Goal: Information Seeking & Learning: Learn about a topic

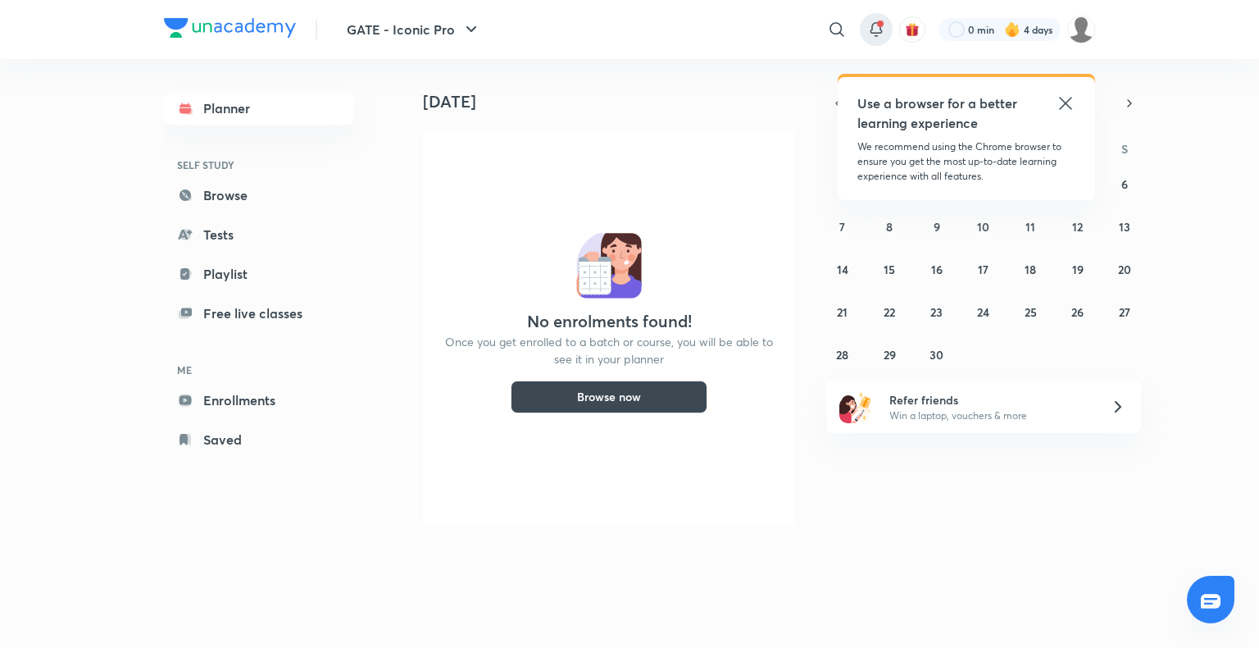
click at [875, 27] on icon at bounding box center [877, 30] width 20 height 20
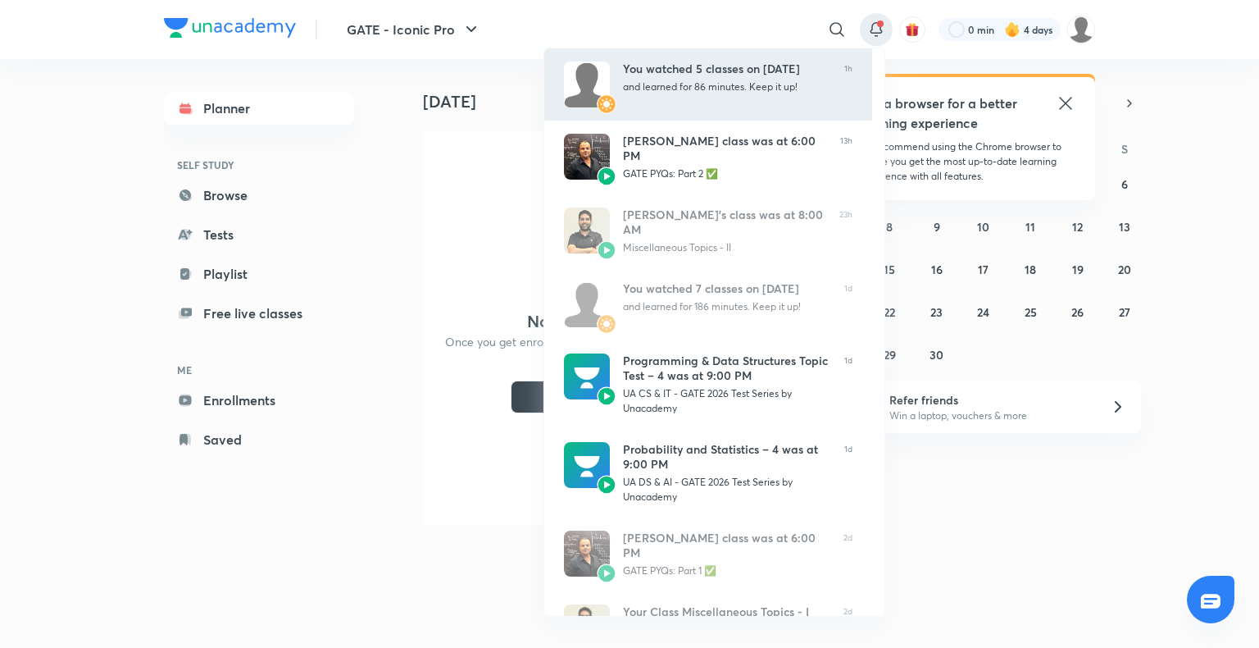
click at [745, 90] on div "You watched 5 classes on [DATE] and learned for 86 minutes. Keep it up!" at bounding box center [727, 84] width 208 height 46
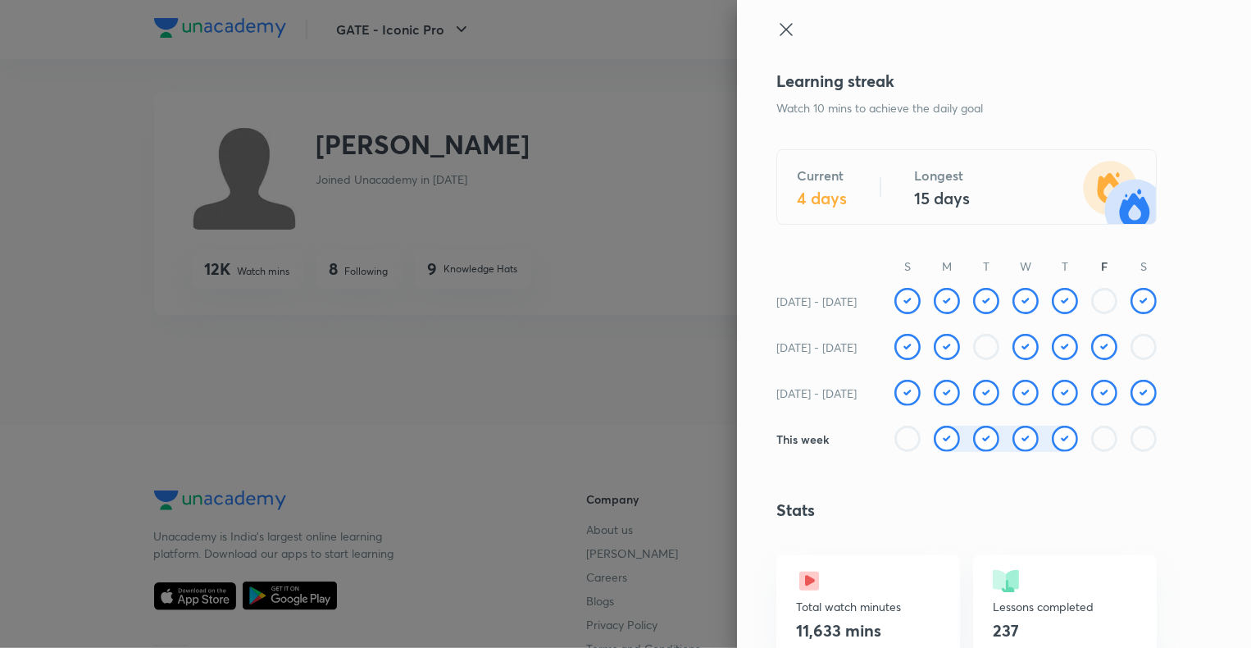
click at [780, 25] on icon at bounding box center [786, 29] width 12 height 12
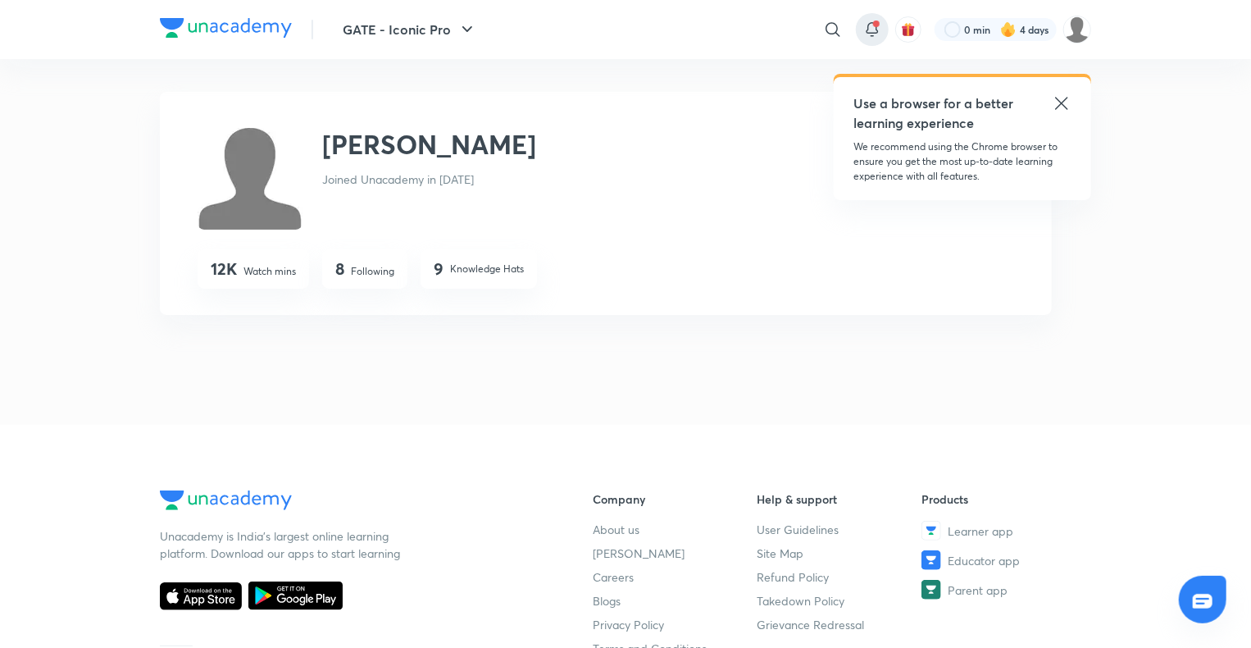
click at [873, 29] on icon at bounding box center [873, 30] width 20 height 20
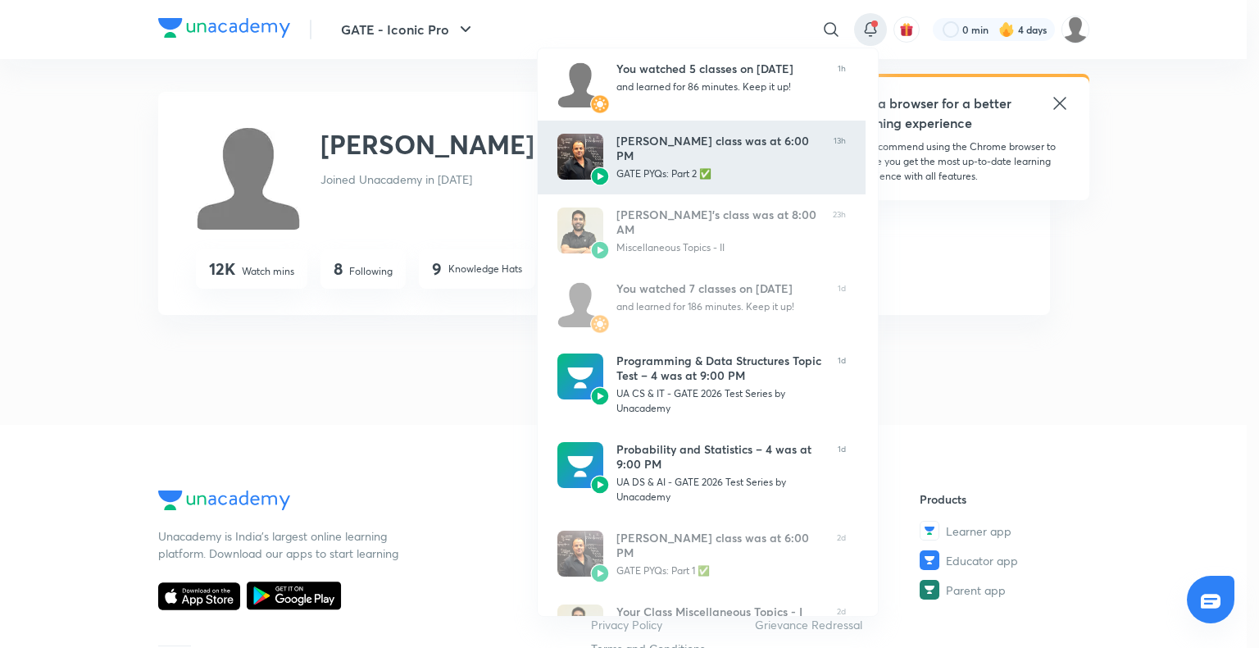
click at [776, 171] on div "GATE PYQs: Part 2 ✅" at bounding box center [719, 173] width 204 height 15
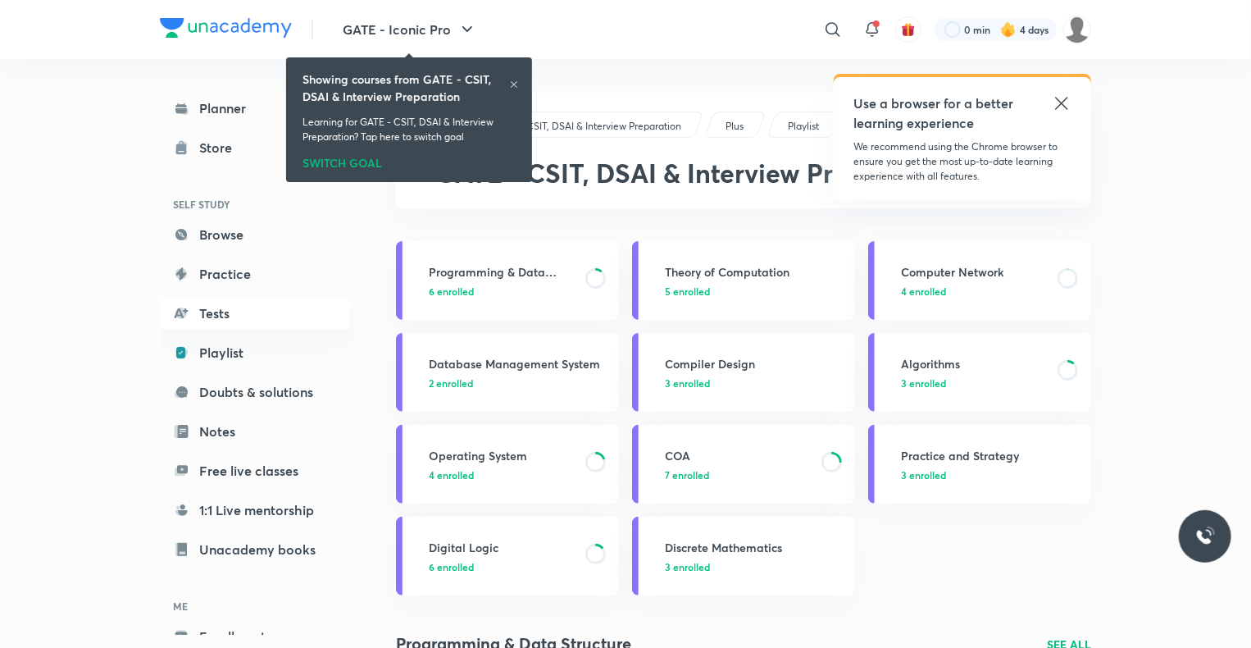
click at [512, 83] on icon at bounding box center [514, 85] width 10 height 10
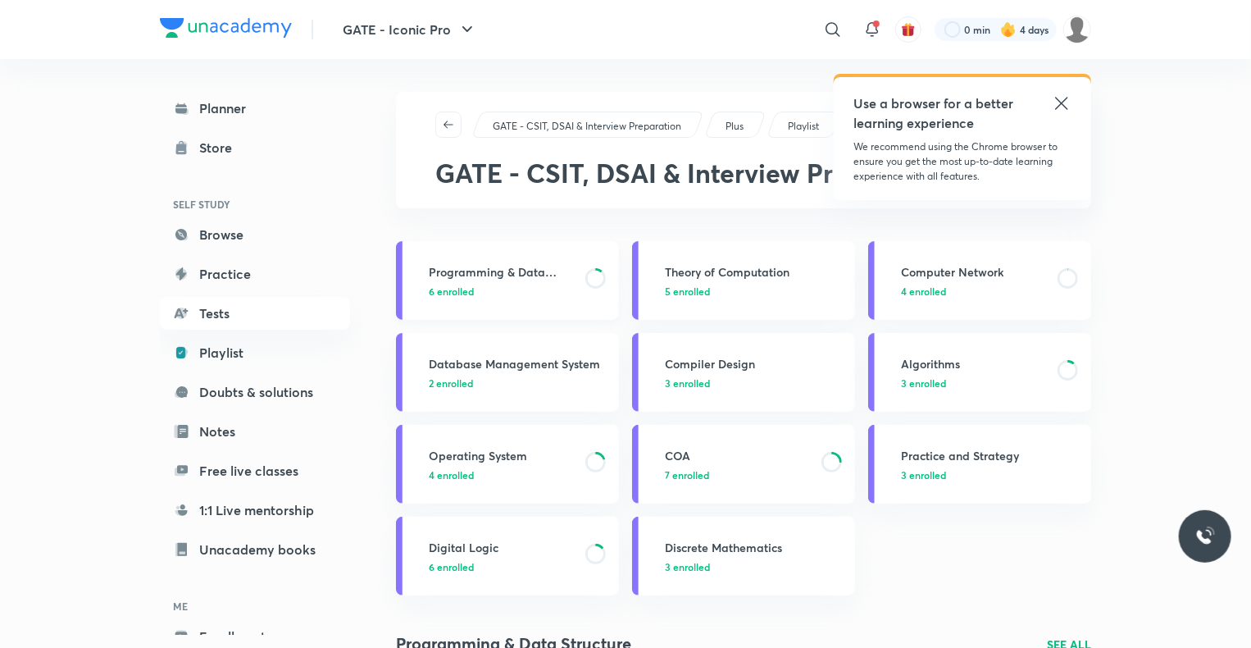
click at [505, 288] on p "6 enrolled" at bounding box center [502, 291] width 147 height 15
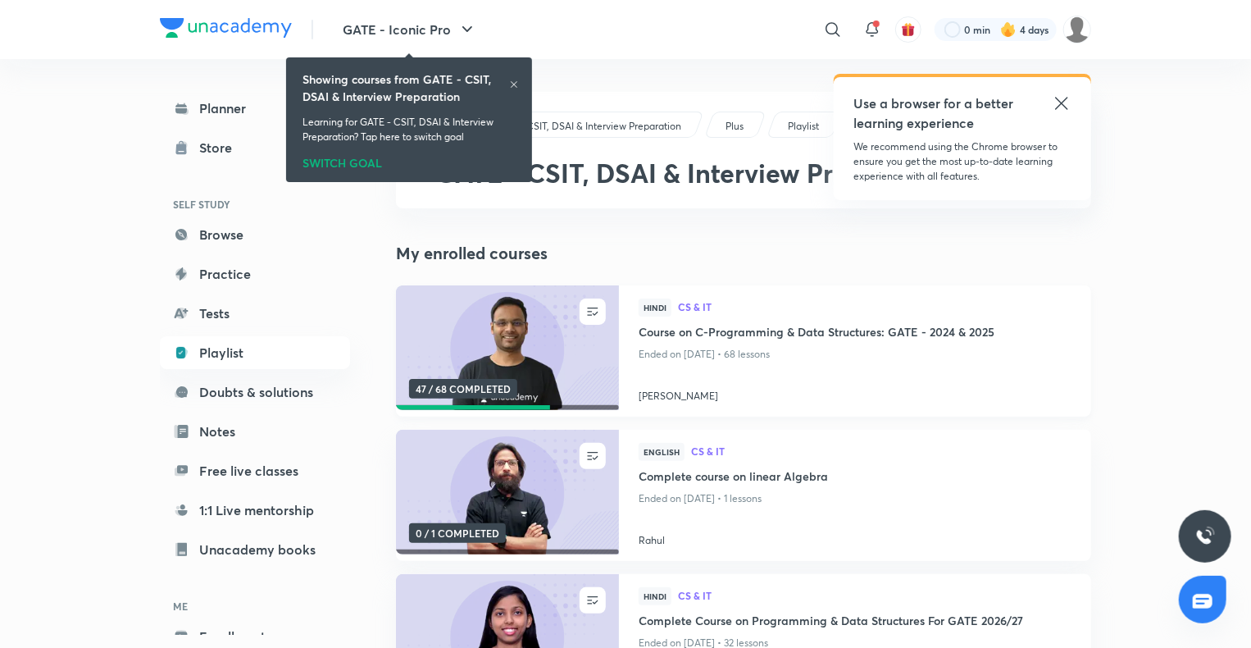
click at [727, 330] on h4 "Course on C-Programming & Data Structures: GATE - 2024 & 2025" at bounding box center [855, 333] width 433 height 20
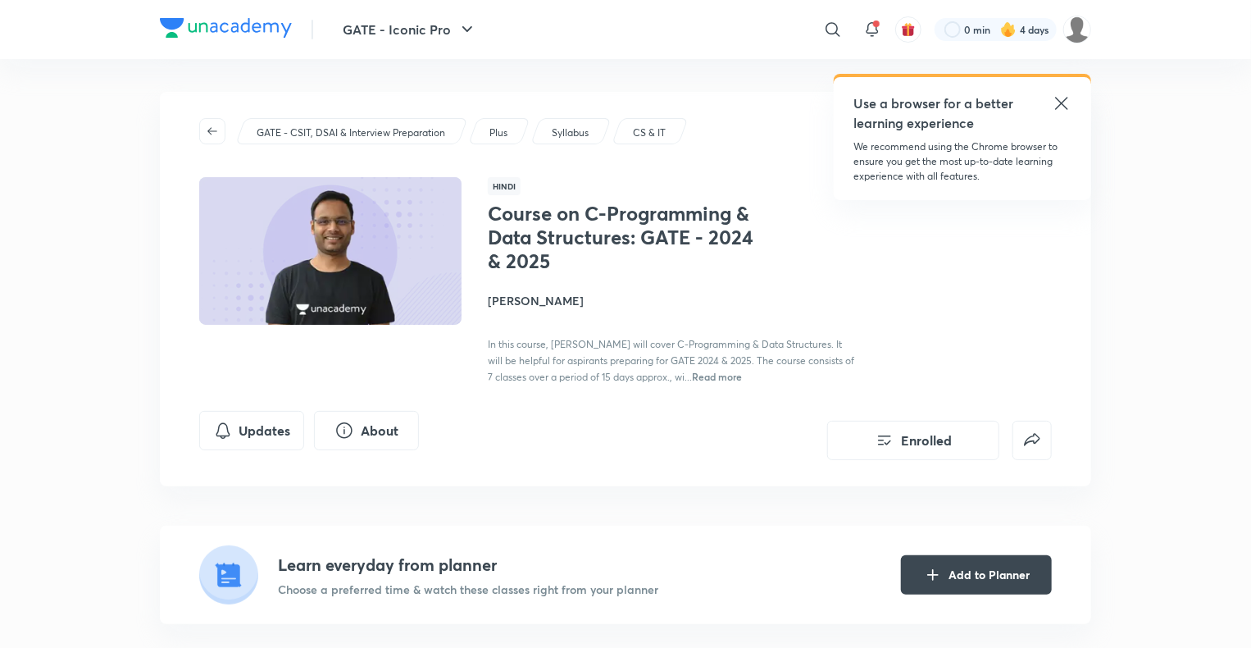
click at [1066, 110] on icon at bounding box center [1062, 103] width 20 height 20
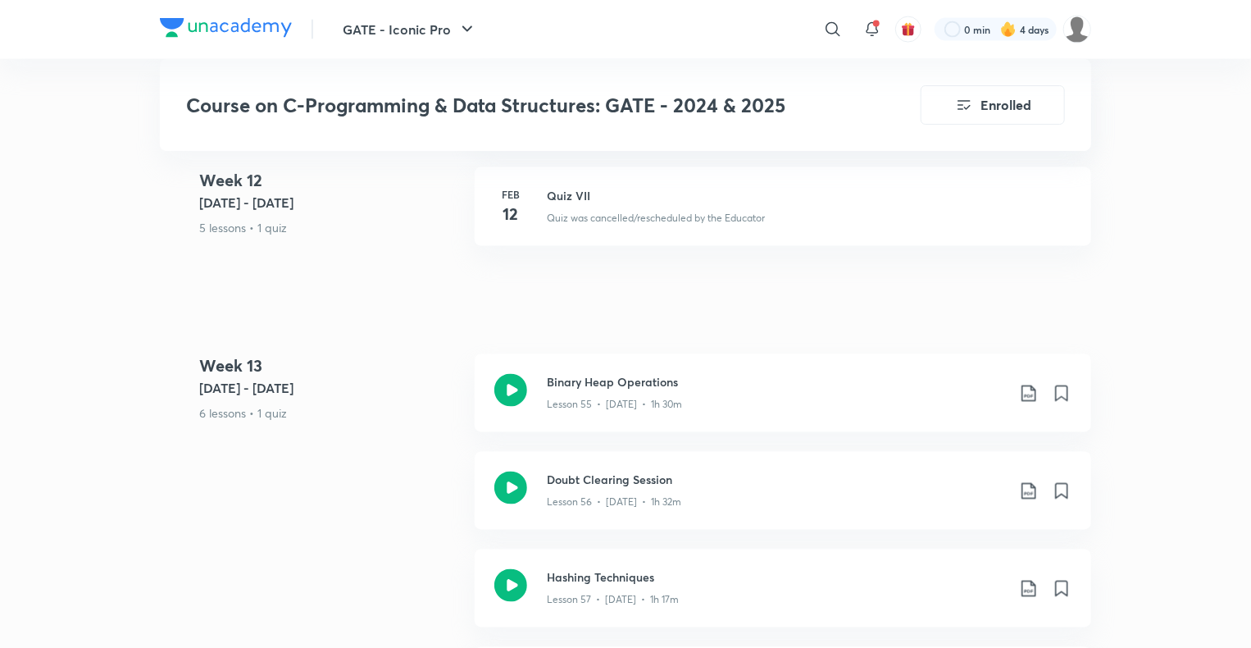
scroll to position [7590, 0]
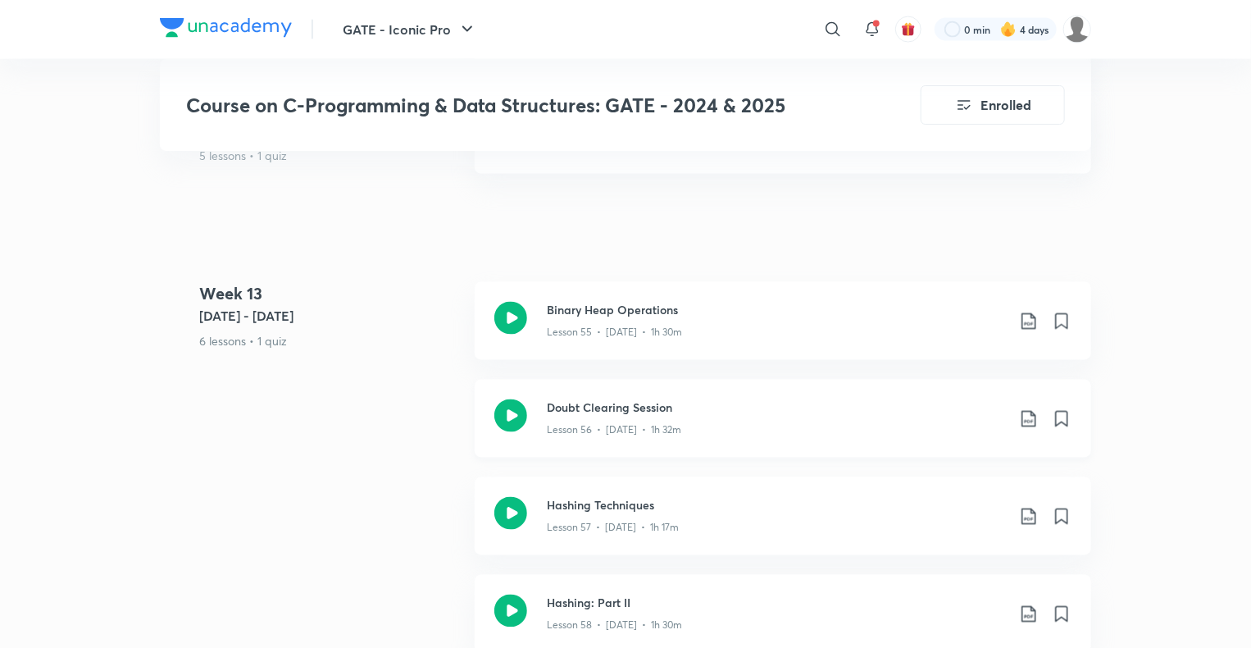
click at [595, 412] on h3 "Doubt Clearing Session" at bounding box center [776, 407] width 459 height 17
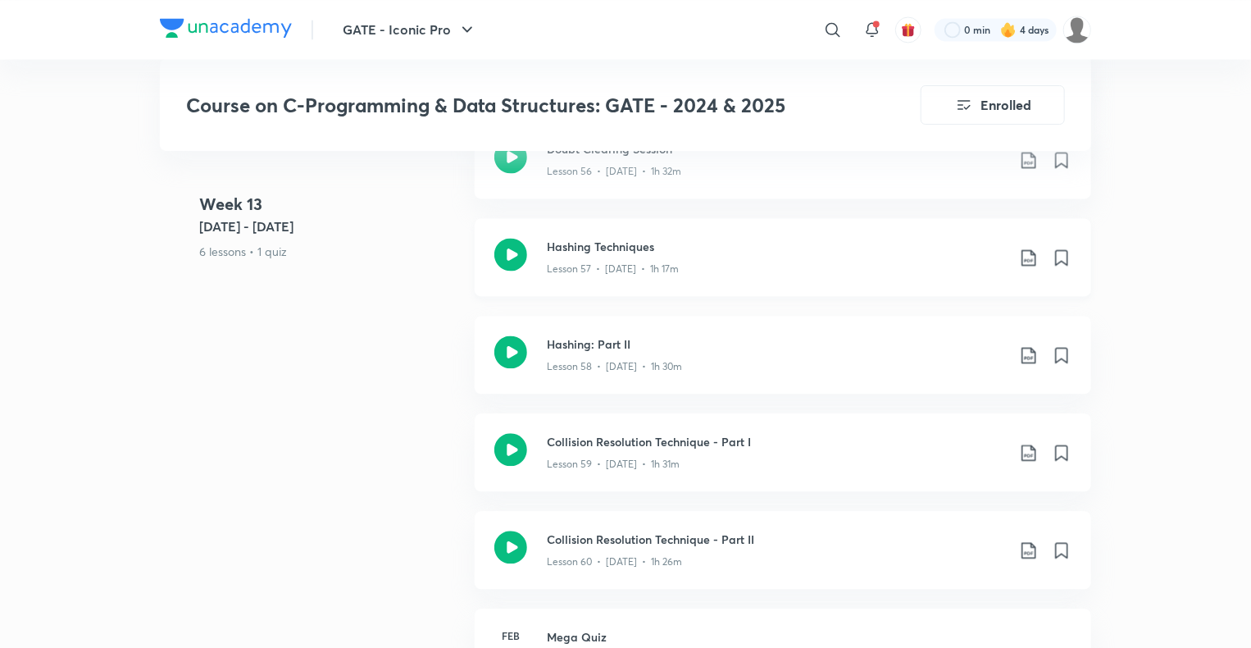
scroll to position [7856, 0]
